Goal: Information Seeking & Learning: Find specific fact

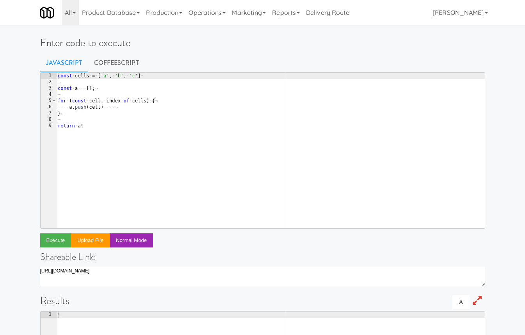
click at [161, 99] on div "const · cells · = · [ 'a' , · 'b' , · 'c' ] ¬ ¬ const · a · = · [ ] ; ¬ ¬ for ·…" at bounding box center [270, 157] width 429 height 168
type textarea "return db.fridge_open.find({"
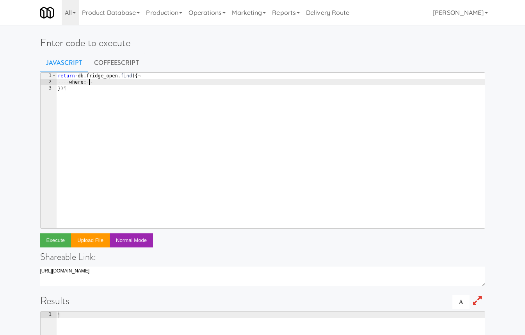
type textarea "where: {"
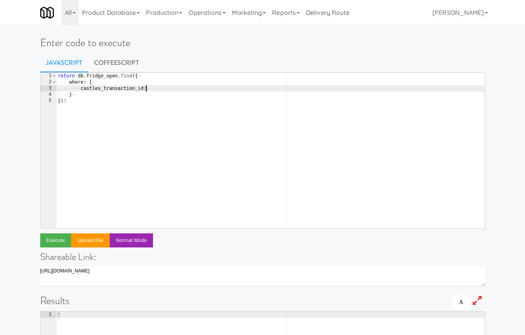
scroll to position [0, 7]
paste textarea "783959066"
type textarea "castles_transaction_id: 783959066"
click at [57, 242] on button "Execute" at bounding box center [55, 240] width 31 height 14
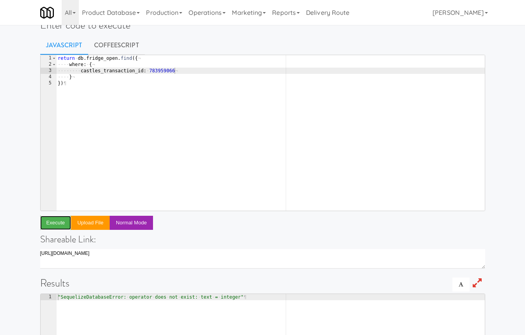
scroll to position [16, 0]
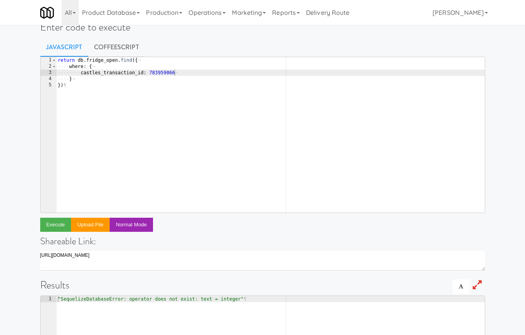
type textarea "})"
click at [97, 87] on div "return · db . fridge_open . find ({ ¬ ···· where : · { ¬ ···· ···· castles_tran…" at bounding box center [270, 141] width 429 height 168
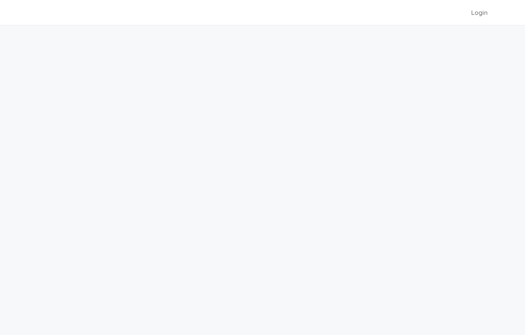
scroll to position [16, 0]
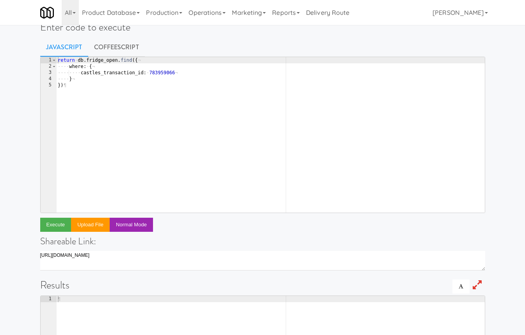
click at [123, 102] on div "return · db . fridge_open . find ({ ¬ ···· where : · { ¬ ···· ···· castles_tran…" at bounding box center [270, 141] width 429 height 168
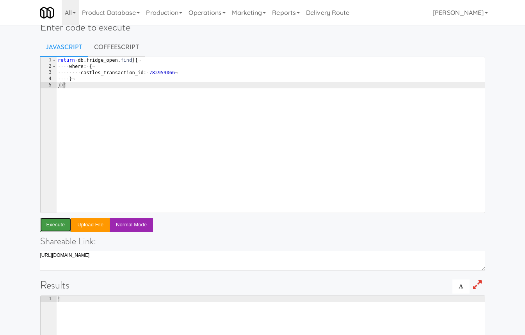
click at [63, 226] on button "Execute" at bounding box center [55, 225] width 31 height 14
click at [132, 59] on div "return · db . fridge_open . find ({ ¬ ···· where : · { ¬ ···· ···· castles_tran…" at bounding box center [270, 141] width 429 height 168
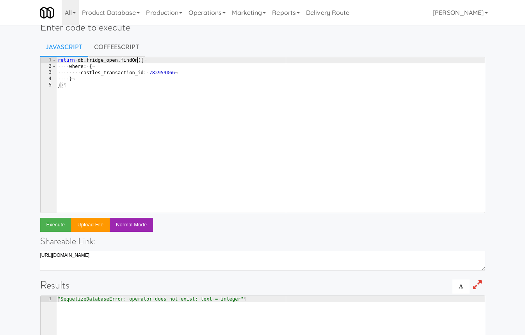
scroll to position [0, 7]
click at [56, 223] on button "Execute" at bounding box center [55, 225] width 31 height 14
click at [162, 106] on div "return · db . fridge_open . findOne ({ ¬ ···· where : · { ¬ ···· ···· castles_t…" at bounding box center [270, 141] width 429 height 168
click at [79, 61] on div "return · db . fridge_open . findOne ({ ¬ ···· where : · { ¬ ···· ···· castles_t…" at bounding box center [270, 141] width 429 height 168
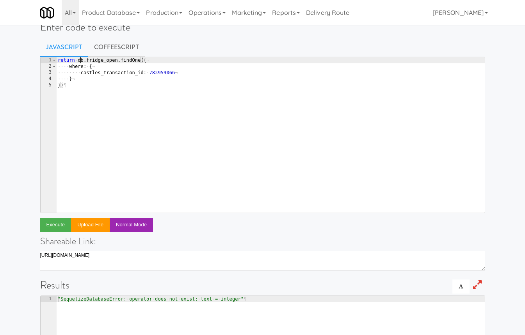
click at [79, 61] on div "return · db . fridge_open . findOne ({ ¬ ···· where : · { ¬ ···· ···· castles_t…" at bounding box center [270, 141] width 429 height 168
click at [50, 223] on button "Execute" at bounding box center [55, 225] width 31 height 14
click at [125, 75] on div "return · globalDB . fridge_open . findOne ({ ¬ ···· where : · { ¬ ···· ···· cas…" at bounding box center [270, 141] width 429 height 168
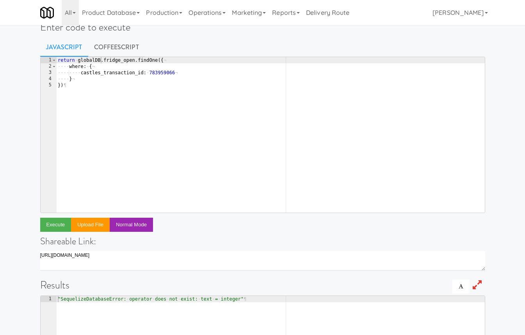
click at [125, 75] on div "return · globalDB . fridge_open . findOne ({ ¬ ···· where : · { ¬ ···· ···· cas…" at bounding box center [270, 141] width 429 height 168
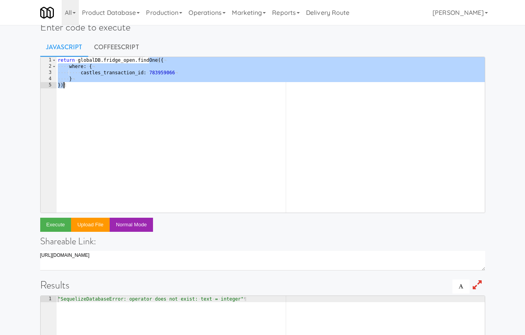
drag, startPoint x: 148, startPoint y: 59, endPoint x: 168, endPoint y: 88, distance: 34.0
click at [168, 88] on div "return · globalDB . fridge_open . findOne ({ ¬ ···· where : · { ¬ ···· ···· cas…" at bounding box center [270, 141] width 429 height 168
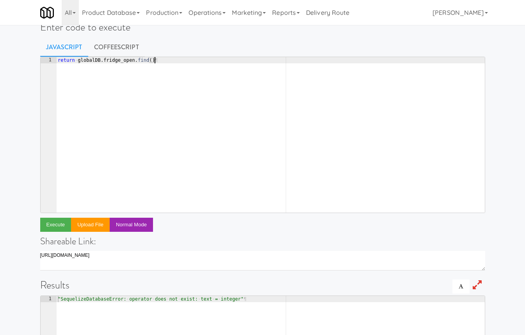
scroll to position [0, 7]
click at [57, 228] on button "Execute" at bounding box center [55, 225] width 31 height 14
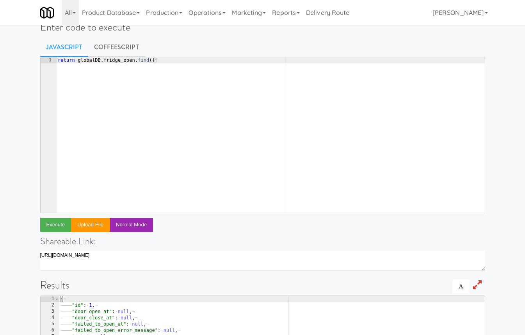
click at [150, 60] on div "return · globalDB . fridge_open . find ( ) ¶" at bounding box center [270, 141] width 429 height 168
click at [151, 61] on div "return · globalDB . fridge_open . find ( ) ¶" at bounding box center [270, 141] width 429 height 168
type textarea "return globalDB.fridge_open.find({)"
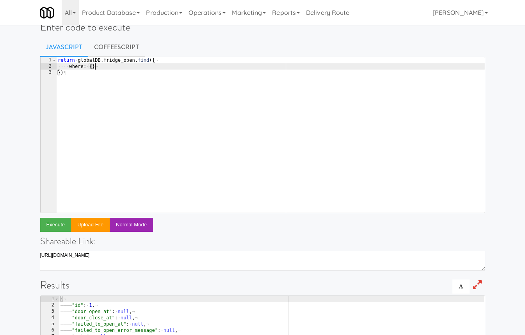
scroll to position [0, 2]
type textarea "where: {}"
click at [56, 223] on button "Execute" at bounding box center [55, 225] width 31 height 14
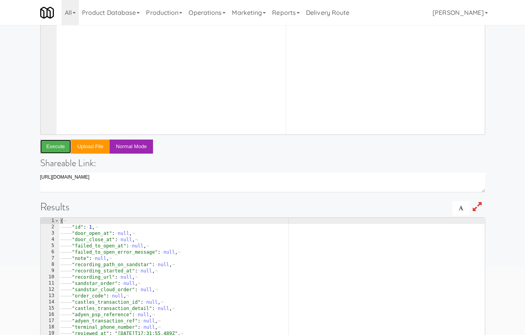
scroll to position [0, 0]
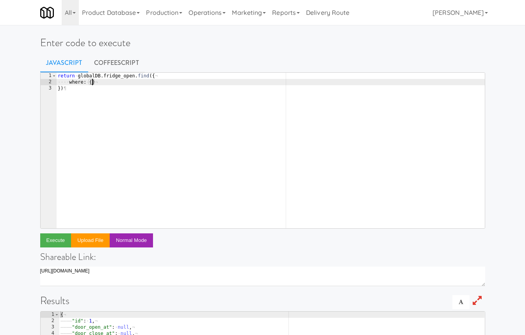
click at [92, 82] on div "return · globalDB . fridge_open . find ({ ¬ ···· where : · { } ¬ }) ¶" at bounding box center [270, 157] width 429 height 168
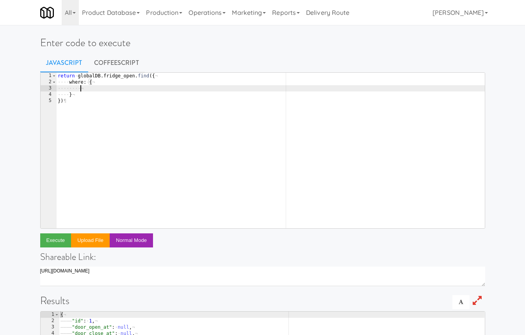
paste textarea "castles_transaction_id"
click at [52, 239] on button "Execute" at bounding box center [55, 240] width 31 height 14
click at [155, 88] on div "return · globalDB . fridge_open . find ({ ¬ ···· where : · { ¬ ···· ···· castle…" at bounding box center [270, 157] width 429 height 168
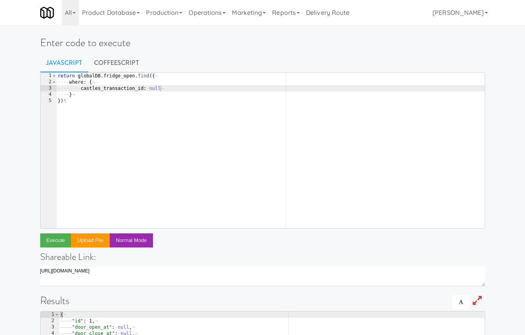
click at [155, 88] on div "return · globalDB . fridge_open . find ({ ¬ ···· where : · { ¬ ···· ···· castle…" at bounding box center [270, 157] width 429 height 168
paste textarea "783959066"
click at [55, 242] on button "Execute" at bounding box center [55, 240] width 31 height 14
click at [150, 89] on div "return · globalDB . fridge_open . find ({ ¬ ···· where : · { ¬ ···· ···· castle…" at bounding box center [270, 157] width 429 height 168
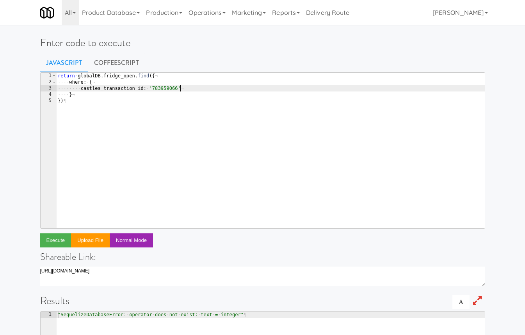
scroll to position [0, 9]
type textarea "castles_transaction_id: '783959066'"
click at [61, 238] on button "Execute" at bounding box center [55, 240] width 31 height 14
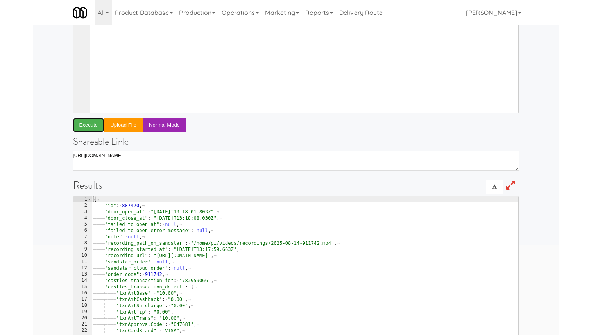
scroll to position [144, 0]
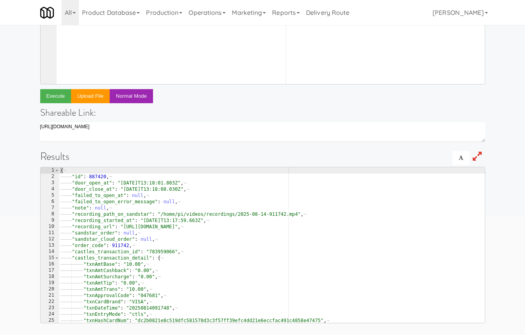
type textarea ""id": 887420,"
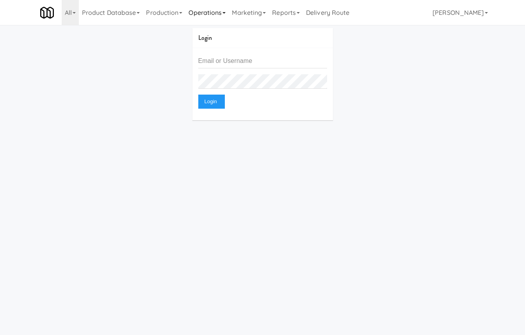
click at [203, 13] on link "Operations" at bounding box center [207, 12] width 43 height 25
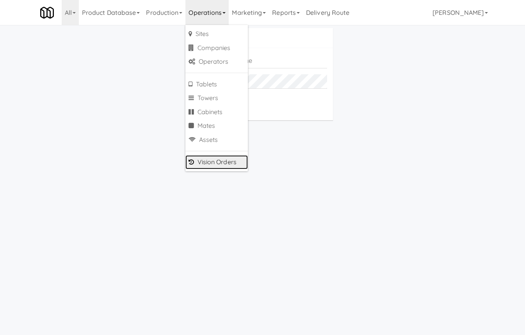
click at [210, 158] on link "Vision Orders" at bounding box center [217, 162] width 63 height 14
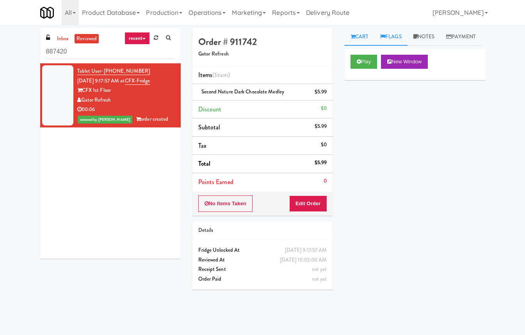
click at [395, 36] on link "Flags" at bounding box center [391, 37] width 33 height 18
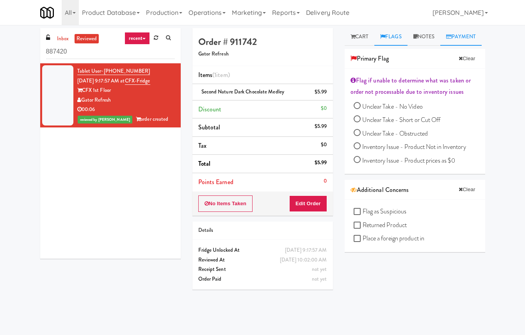
click at [441, 46] on link "Payment" at bounding box center [461, 37] width 41 height 18
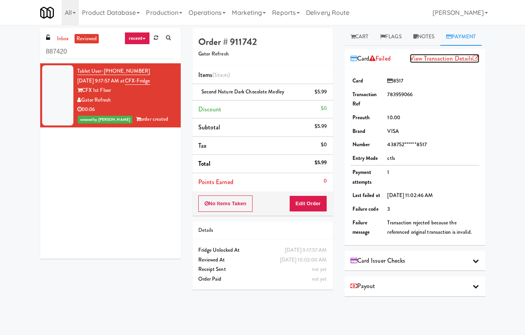
click at [456, 63] on link "View Transaction Details" at bounding box center [445, 58] width 70 height 9
click at [464, 266] on div "Card Issuer Checks" at bounding box center [415, 261] width 129 height 12
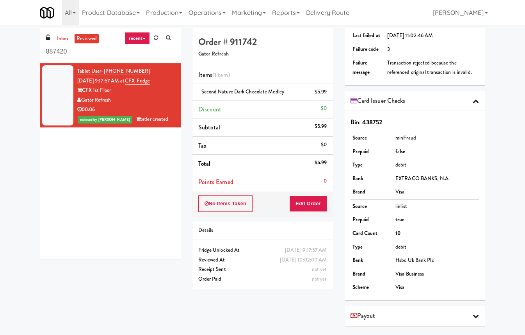
scroll to position [177, 0]
click at [447, 322] on div "Payout" at bounding box center [415, 316] width 141 height 20
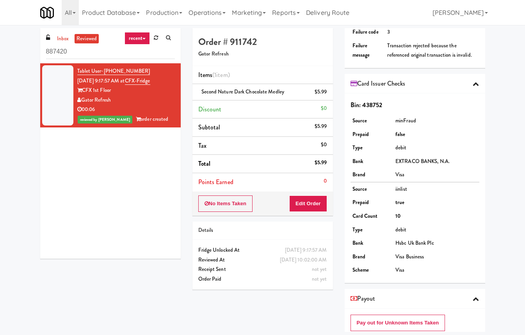
click at [448, 304] on div "Payout" at bounding box center [415, 299] width 129 height 12
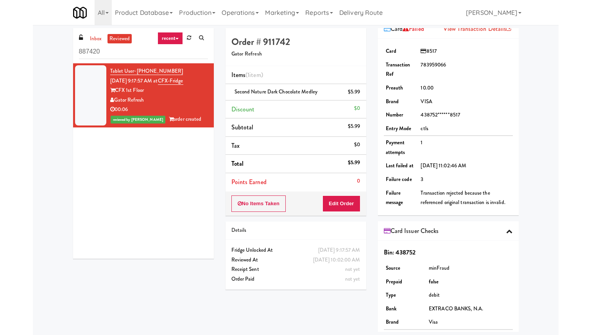
scroll to position [0, 0]
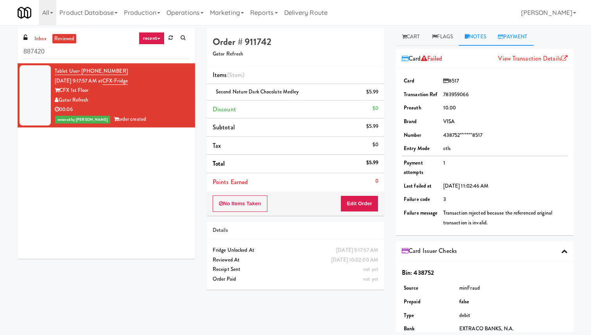
click at [466, 37] on icon at bounding box center [466, 36] width 4 height 5
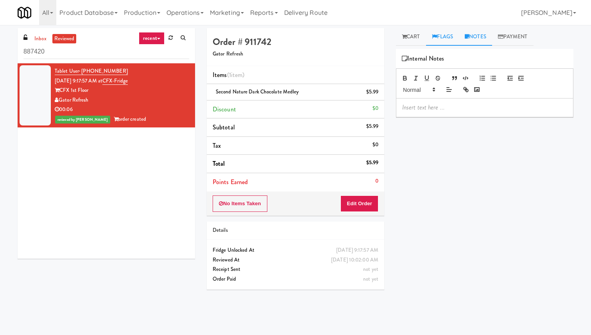
click at [439, 40] on link "Flags" at bounding box center [442, 37] width 33 height 18
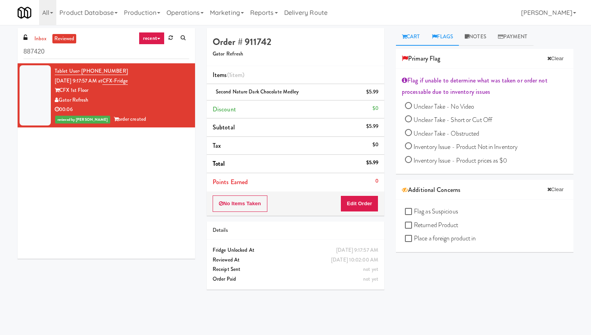
click at [409, 40] on link "Cart" at bounding box center [411, 37] width 30 height 18
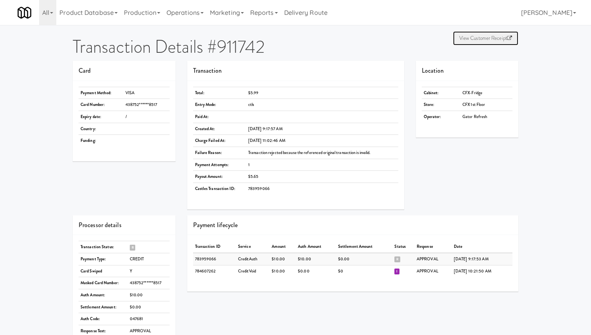
click at [466, 43] on link "View Customer Receipt" at bounding box center [485, 38] width 65 height 14
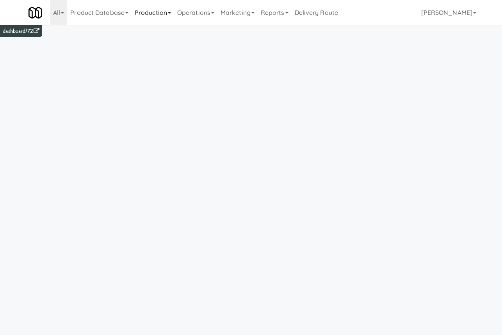
click at [160, 10] on link "Production" at bounding box center [153, 12] width 43 height 25
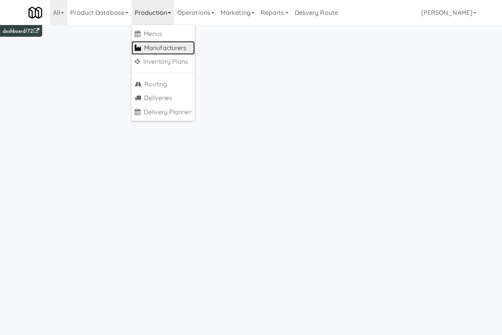
click at [177, 50] on link "Manufacturers" at bounding box center [163, 48] width 63 height 14
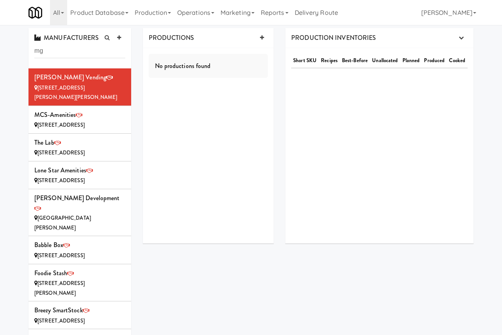
type input "mg"
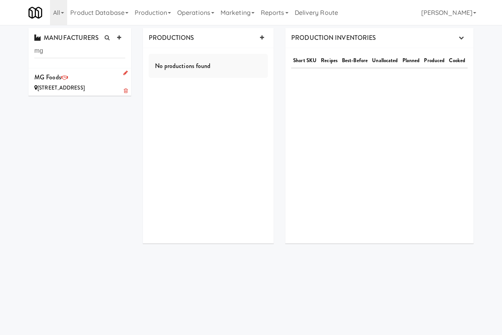
click at [96, 83] on div "[STREET_ADDRESS]" at bounding box center [79, 88] width 91 height 10
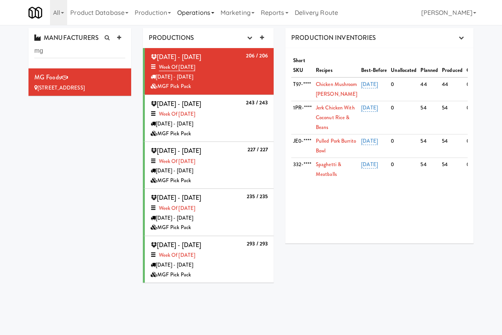
click at [194, 10] on link "Operations" at bounding box center [195, 12] width 43 height 25
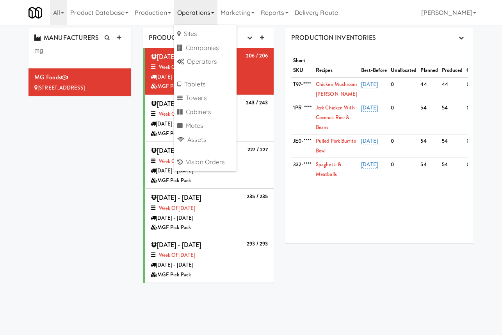
click at [198, 11] on link "Operations" at bounding box center [195, 12] width 43 height 25
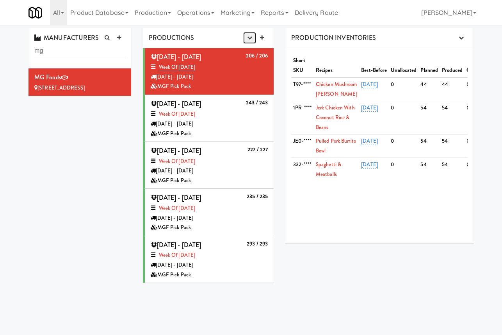
click at [253, 40] on button "button" at bounding box center [249, 38] width 13 height 12
click at [246, 53] on link "Production Planner" at bounding box center [230, 53] width 75 height 14
click at [100, 170] on div "MANUFACTURERS mg MG Foods 10303 S Oakview Pkwy, Oak Creek WI PRODUCTIONS Produc…" at bounding box center [251, 158] width 457 height 260
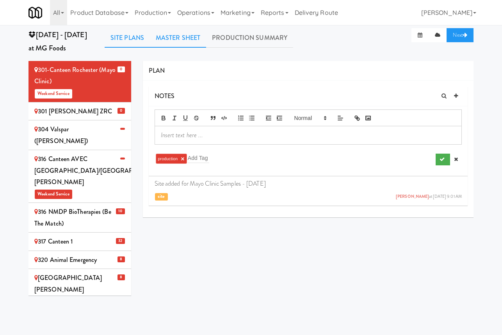
click at [195, 38] on link "Master Sheet" at bounding box center [178, 38] width 56 height 20
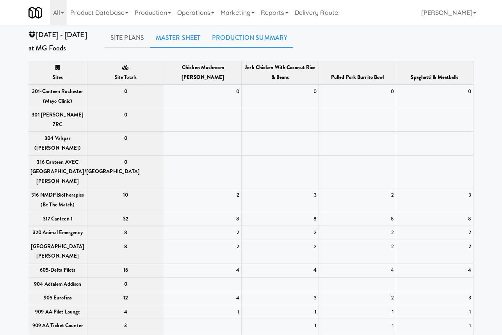
click at [232, 38] on link "Production Summary" at bounding box center [249, 38] width 87 height 20
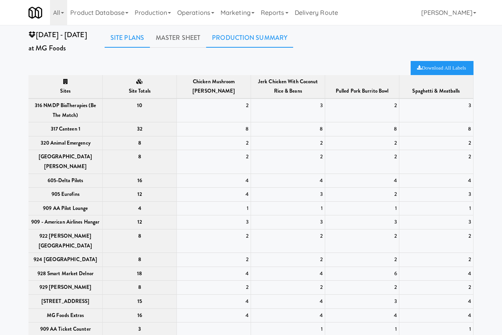
click at [131, 37] on link "Site Plans" at bounding box center [127, 38] width 45 height 20
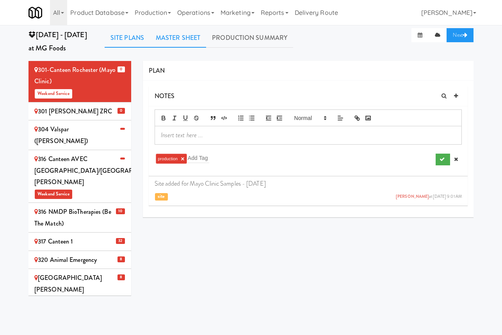
click at [175, 42] on link "Master Sheet" at bounding box center [178, 38] width 56 height 20
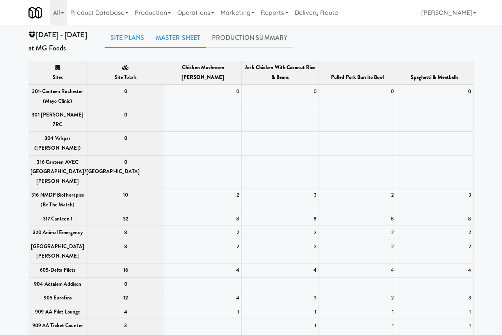
click at [134, 43] on link "Site Plans" at bounding box center [127, 38] width 45 height 20
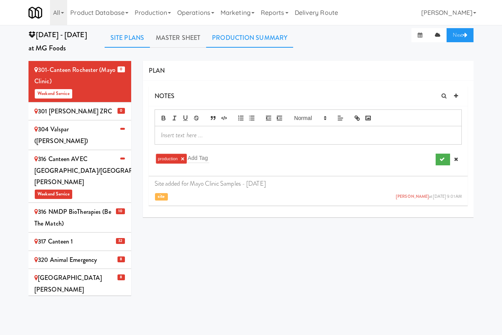
click at [243, 38] on link "Production Summary" at bounding box center [249, 38] width 87 height 20
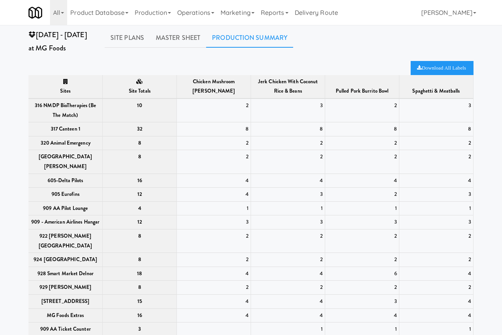
click at [355, 50] on div "Tuesday - Aug 19 at MG Foods Site Plans Master Sheet Production Summary" at bounding box center [251, 41] width 457 height 27
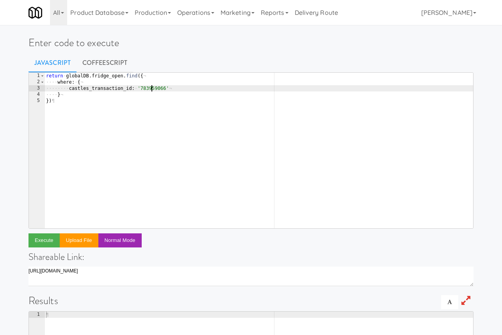
click at [153, 86] on div "return · globalDB . fridge_open . find ({ ¬ ···· where : · { ¬ ···· ···· castle…" at bounding box center [259, 157] width 429 height 168
type textarea "} })"
paste textarea
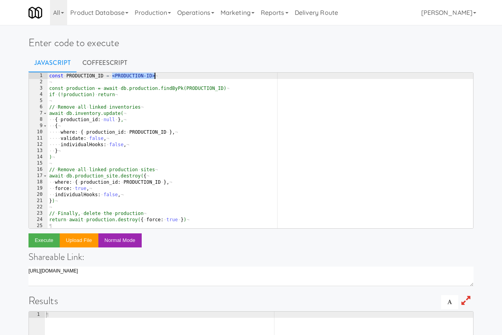
drag, startPoint x: 112, startPoint y: 75, endPoint x: 178, endPoint y: 75, distance: 66.4
click at [178, 75] on div "const · PRODUCTION_ID · = · < PRODUCTION-ID > ¬ ¬ const · production · = · awai…" at bounding box center [261, 157] width 426 height 168
paste textarea "2562"
type textarea "const PRODUCTION_ID = 2562"
click at [114, 63] on link "CoffeeScript" at bounding box center [105, 63] width 57 height 20
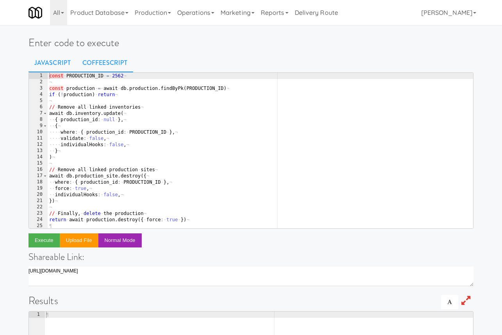
click at [62, 62] on link "Javascript" at bounding box center [53, 63] width 48 height 20
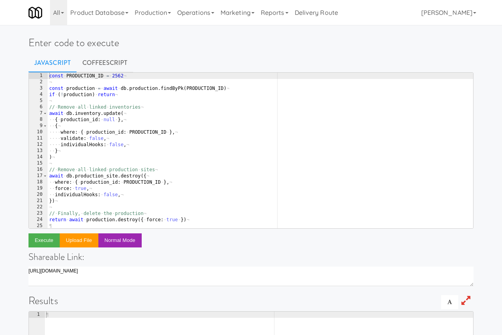
click at [149, 116] on div "const · PRODUCTION_ID · = · 2562 ¬ ¬ const · production · = · await · db . prod…" at bounding box center [261, 157] width 426 height 168
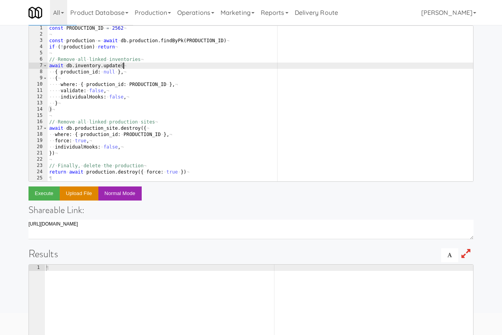
scroll to position [53, 0]
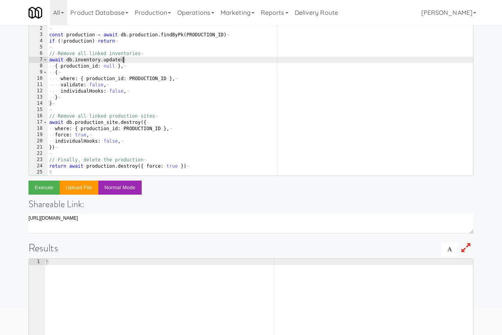
click at [65, 168] on div "const · PRODUCTION_ID · = · 2562 ¬ ¬ const · production · = · await · db . prod…" at bounding box center [261, 103] width 426 height 168
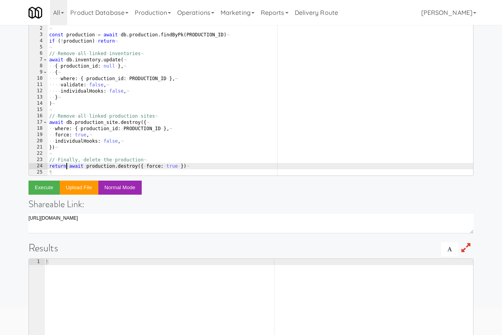
click at [151, 129] on div "const · PRODUCTION_ID · = · 2562 ¬ ¬ const · production · = · await · db . prod…" at bounding box center [261, 103] width 426 height 168
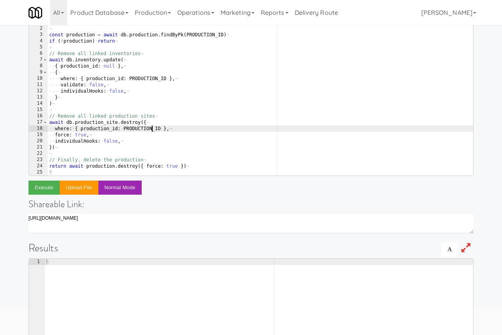
click at [221, 56] on div "const · PRODUCTION_ID · = · 2562 ¬ ¬ const · production · = · await · db . prod…" at bounding box center [261, 103] width 426 height 168
type textarea "// Remove all linked inventories"
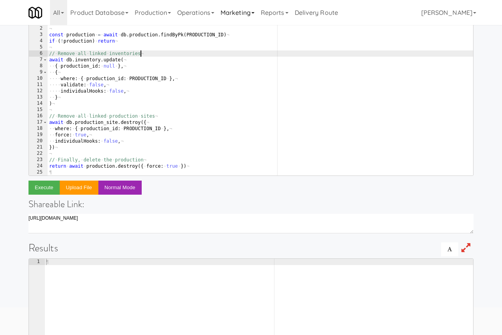
scroll to position [0, 0]
